Goal: Information Seeking & Learning: Find contact information

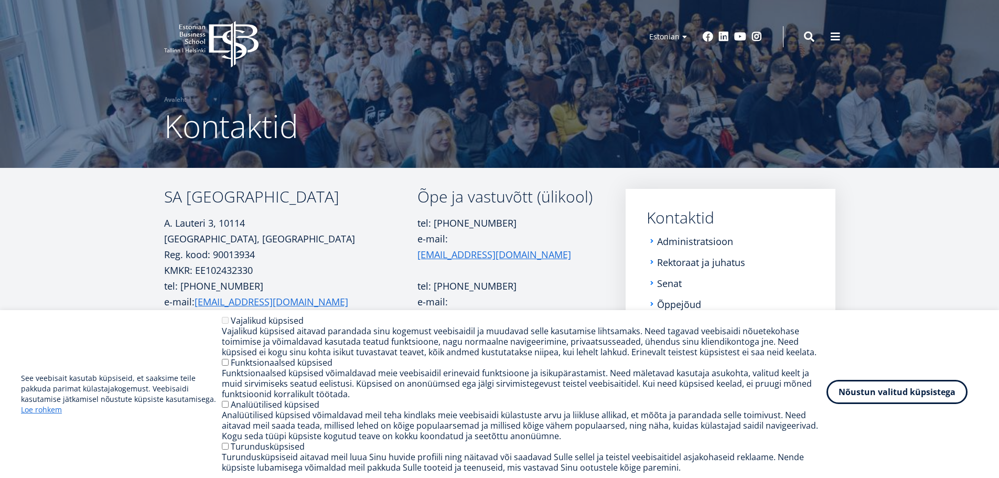
click at [861, 392] on button "Nõustun valitud küpsistega" at bounding box center [897, 392] width 141 height 24
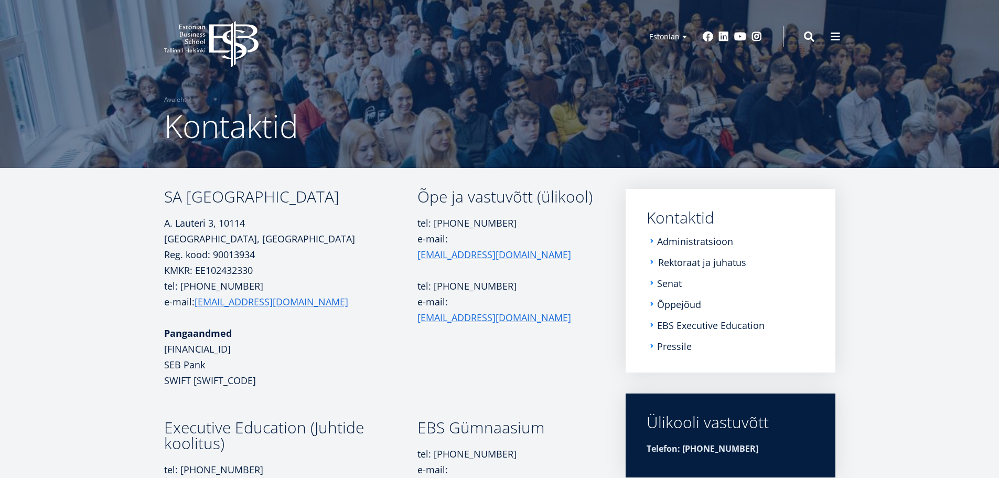
click at [694, 264] on link "Rektoraat ja juhatus" at bounding box center [702, 262] width 88 height 10
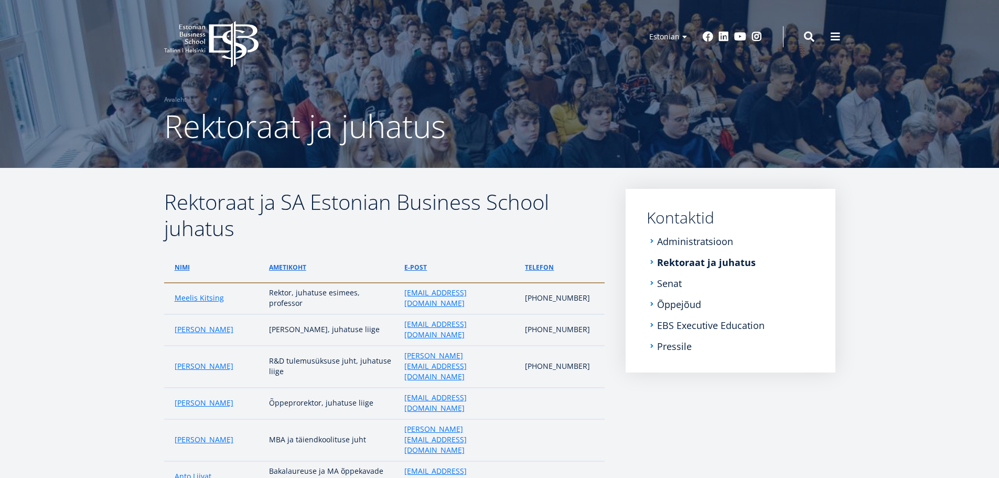
scroll to position [52, 0]
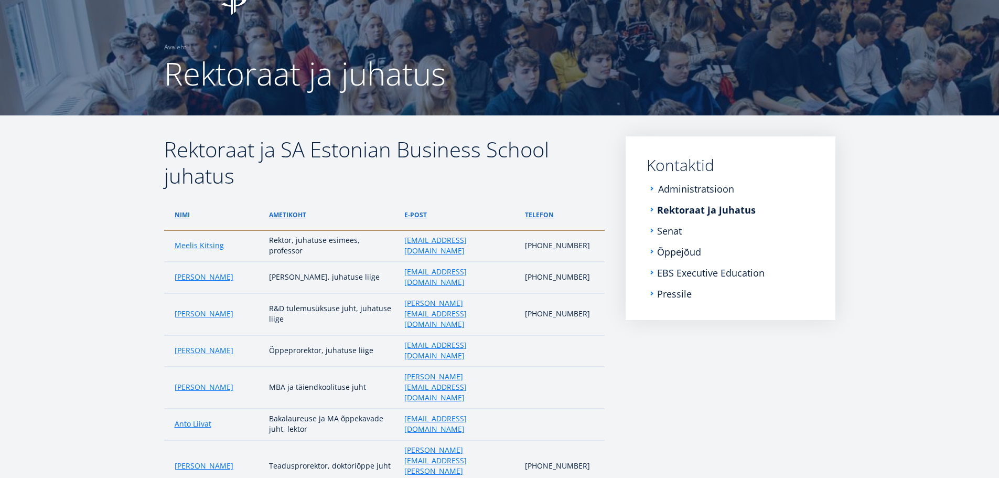
click at [694, 190] on link "Administratsioon" at bounding box center [696, 189] width 76 height 10
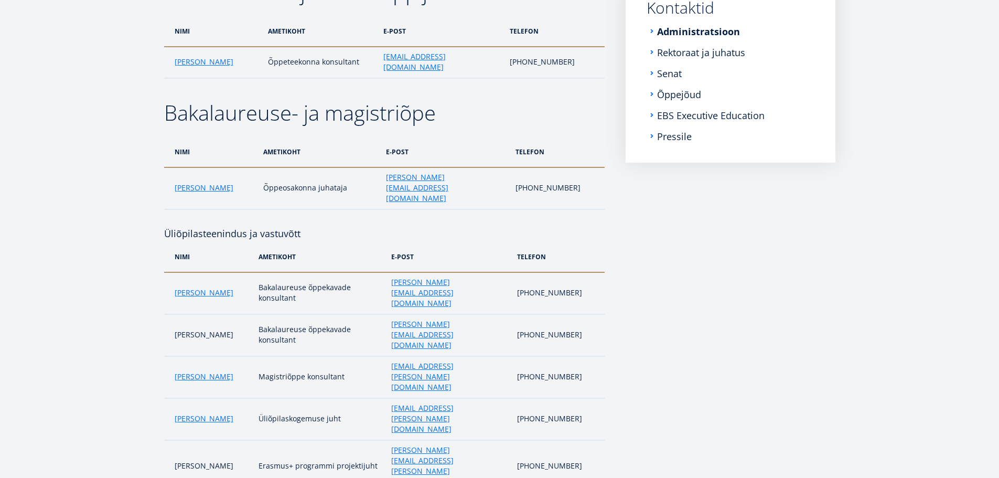
scroll to position [18, 0]
